Goal: Task Accomplishment & Management: Use online tool/utility

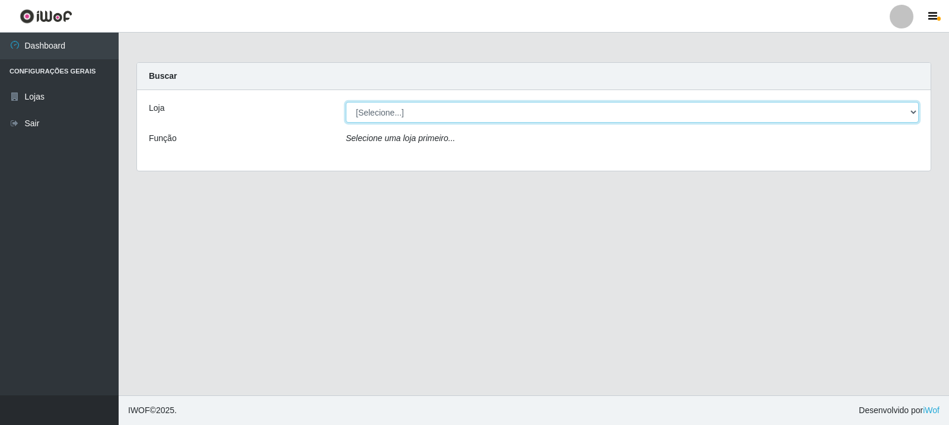
click at [494, 107] on select "[Selecione...] Rede Compras Supermercados - LOJA 3" at bounding box center [632, 112] width 573 height 21
select select "162"
click at [346, 102] on select "[Selecione...] Rede Compras Supermercados - LOJA 3" at bounding box center [632, 112] width 573 height 21
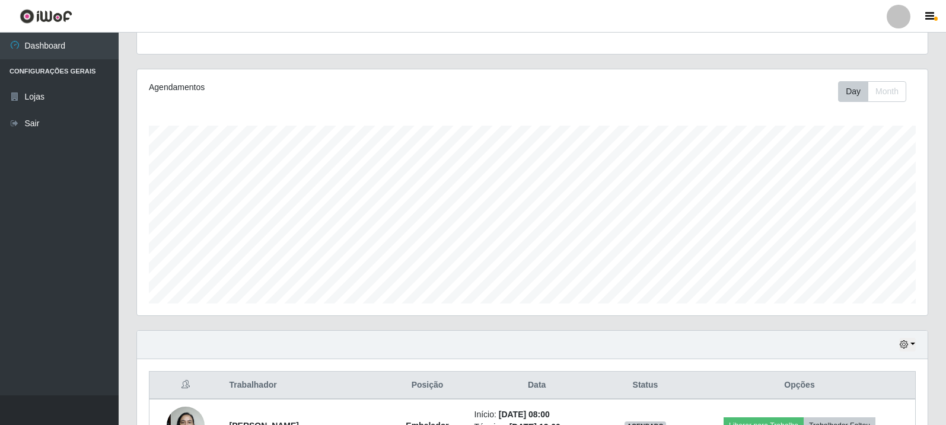
scroll to position [257, 0]
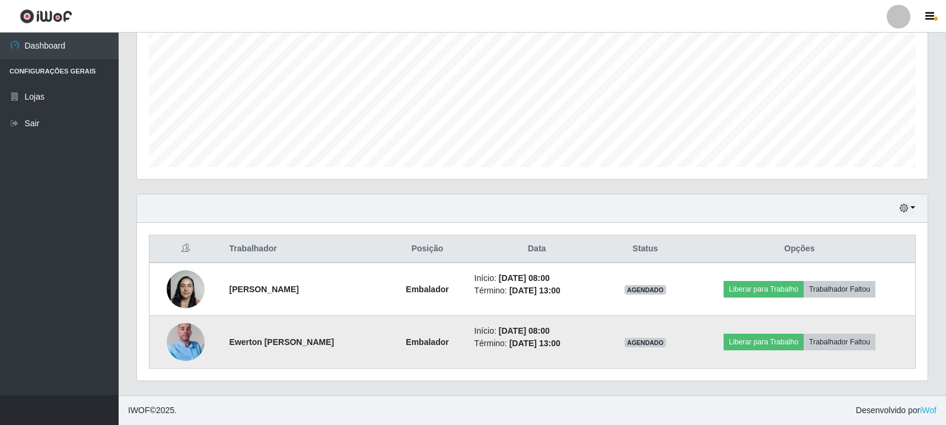
click at [179, 355] on img at bounding box center [186, 342] width 38 height 68
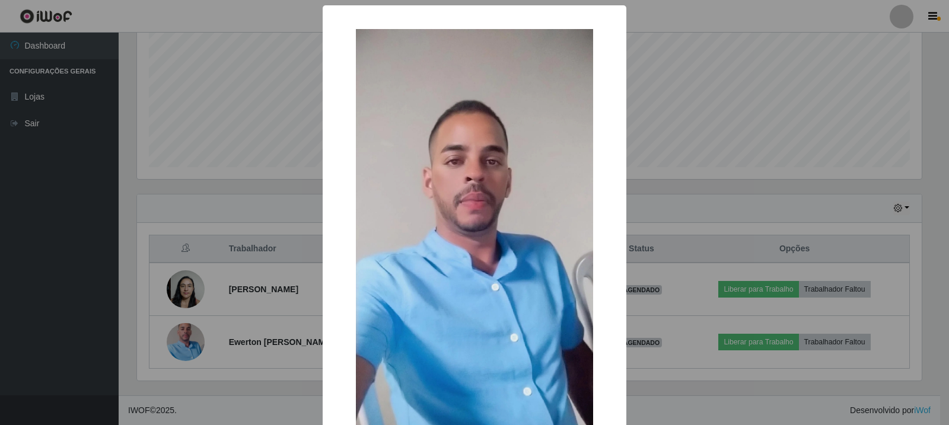
click at [180, 323] on div "× OK Cancel" at bounding box center [474, 212] width 949 height 425
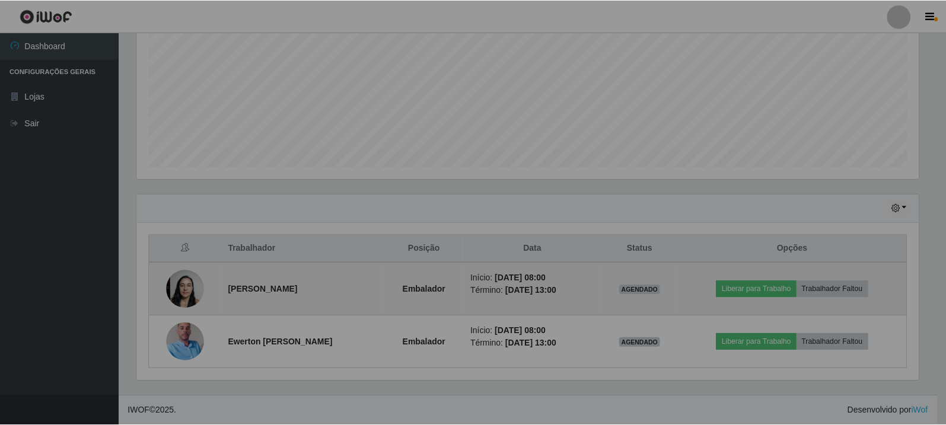
scroll to position [246, 791]
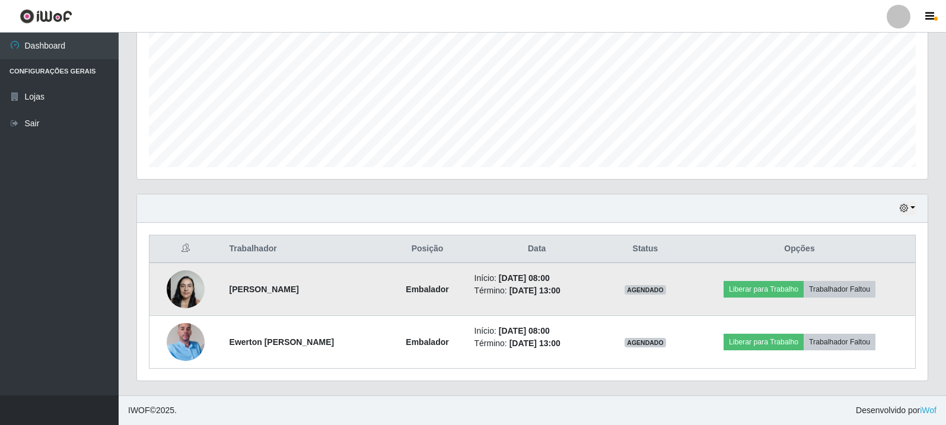
click at [181, 279] on img at bounding box center [186, 289] width 38 height 50
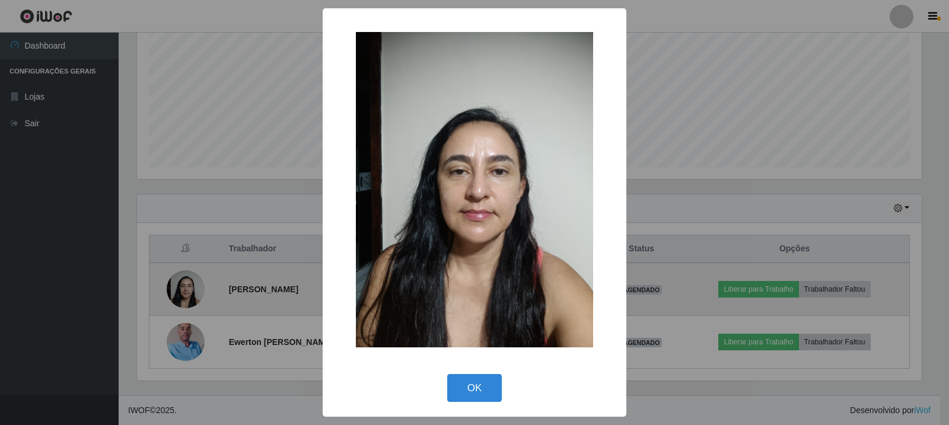
click at [181, 279] on div "× OK Cancel" at bounding box center [474, 212] width 949 height 425
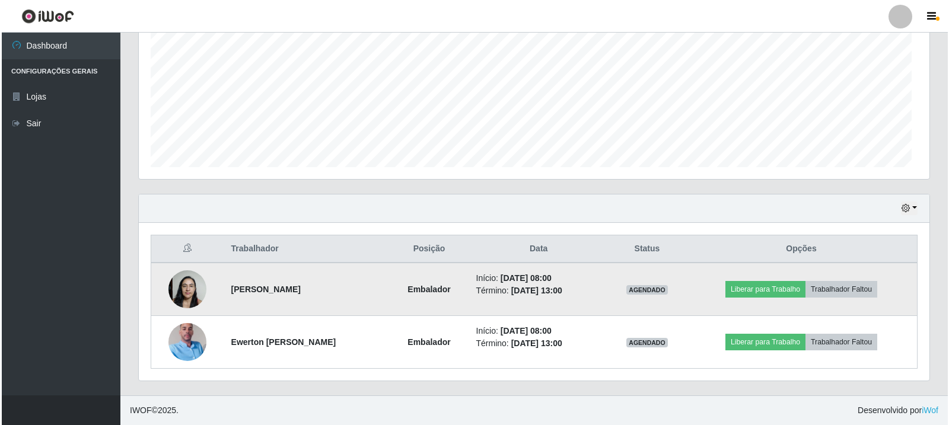
scroll to position [246, 791]
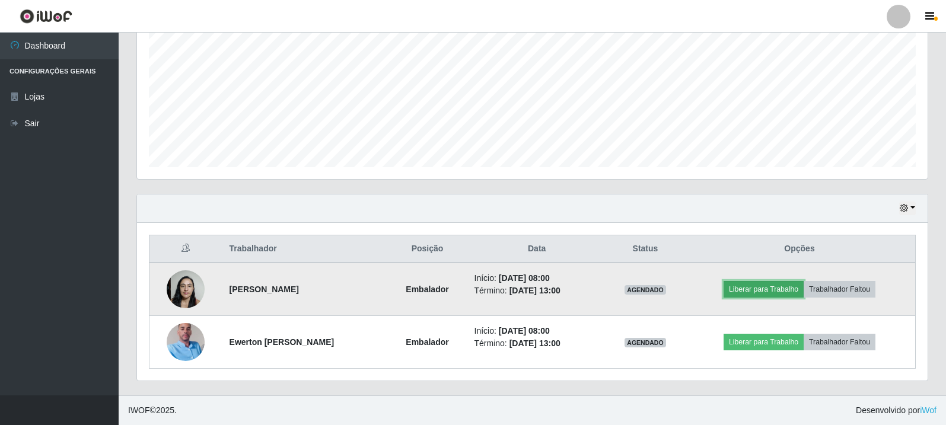
click at [804, 288] on button "Liberar para Trabalho" at bounding box center [764, 289] width 80 height 17
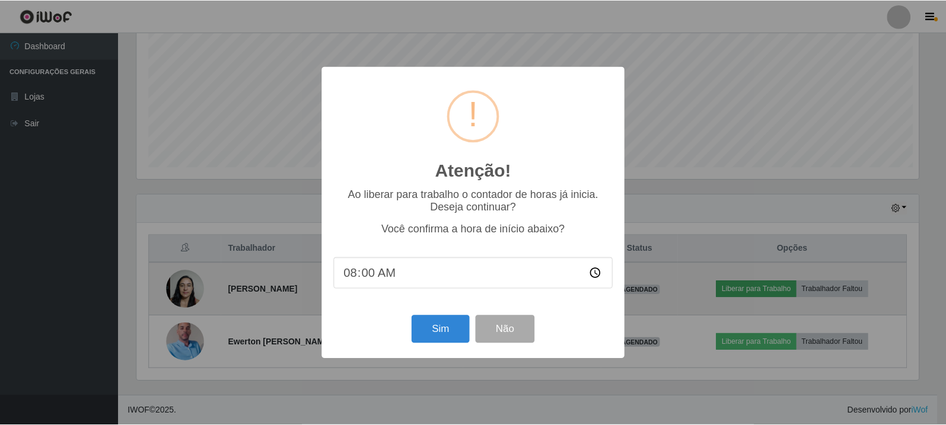
scroll to position [246, 785]
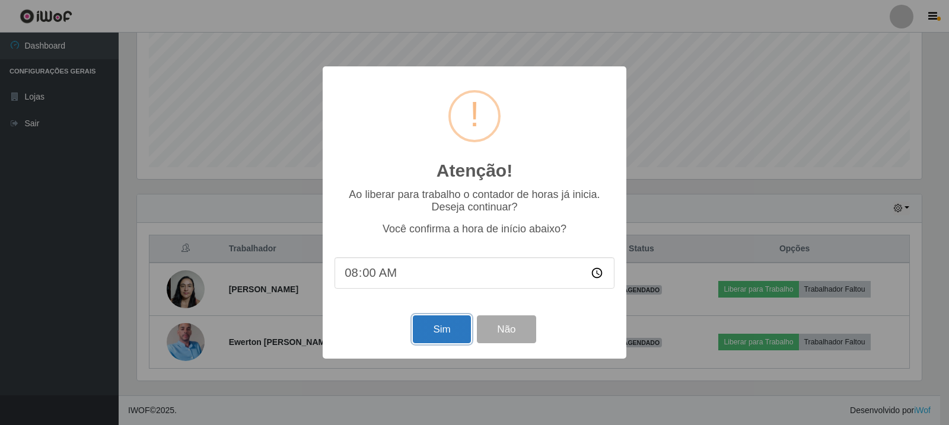
click at [417, 339] on button "Sim" at bounding box center [442, 330] width 58 height 28
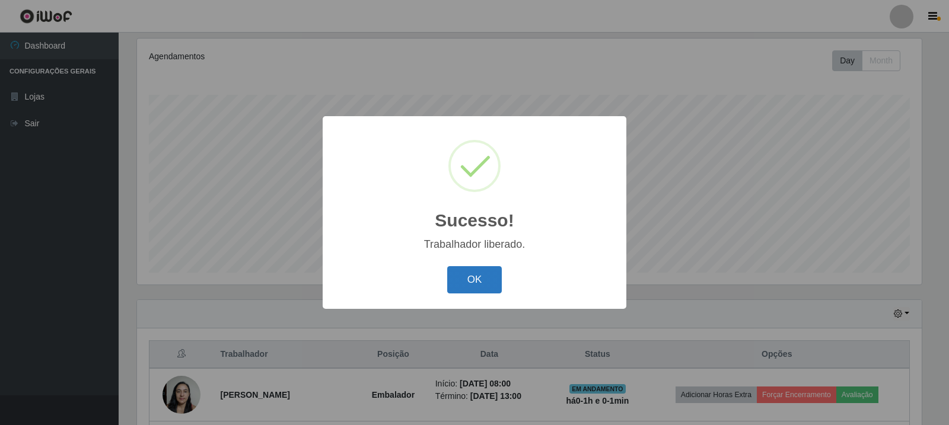
click at [465, 275] on button "OK" at bounding box center [474, 280] width 55 height 28
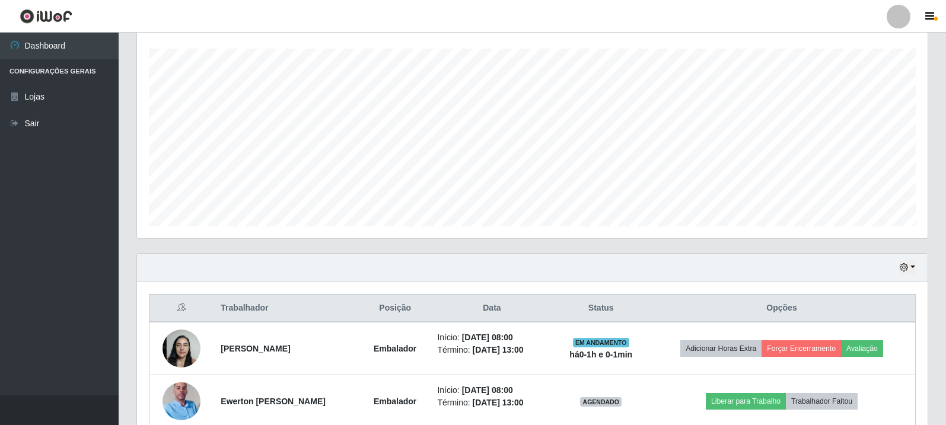
scroll to position [257, 0]
